Goal: Navigation & Orientation: Find specific page/section

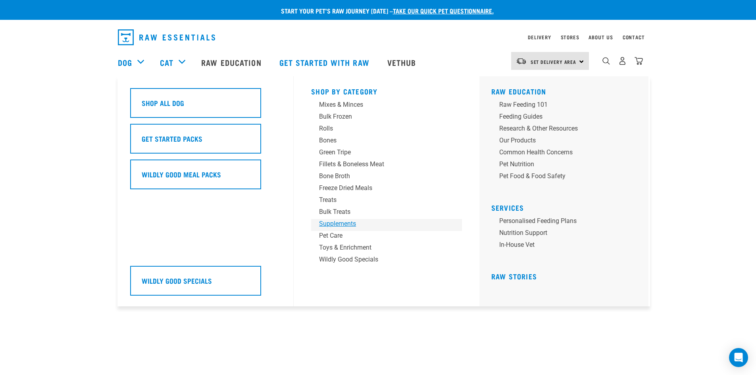
click at [337, 221] on div "Supplements" at bounding box center [381, 224] width 124 height 10
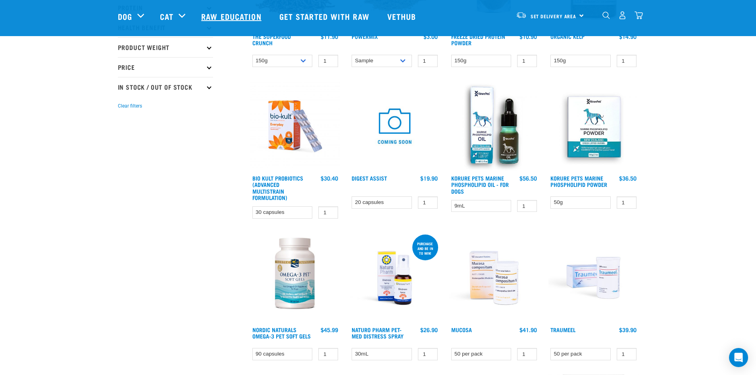
scroll to position [171, 0]
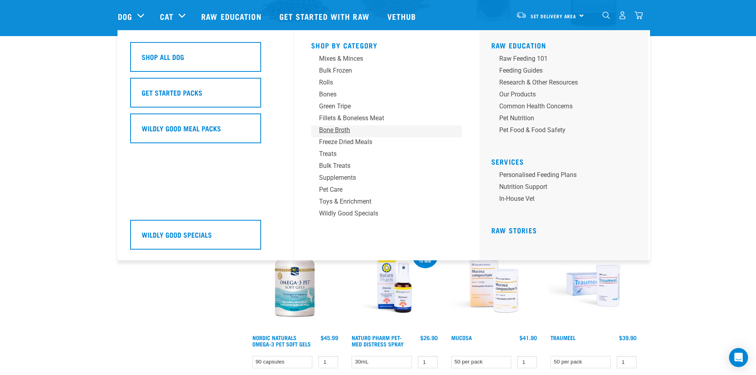
click at [333, 132] on div "Bone Broth" at bounding box center [381, 130] width 124 height 10
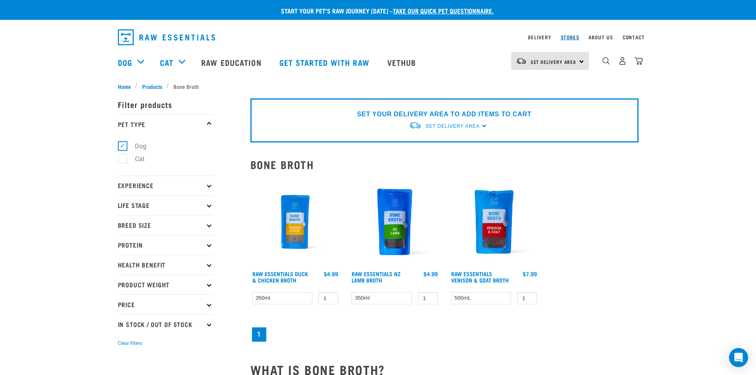
click at [569, 37] on link "Stores" at bounding box center [570, 37] width 19 height 3
